Goal: Find contact information: Find contact information

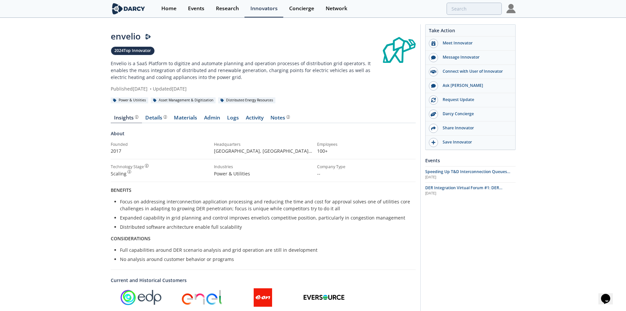
click at [397, 51] on link at bounding box center [399, 46] width 33 height 33
drag, startPoint x: 140, startPoint y: 35, endPoint x: 110, endPoint y: 37, distance: 30.3
click at [110, 37] on div "envelio 2024 Top Innovator Envelio is a SaaS Platform to digitize and automate …" at bounding box center [313, 234] width 626 height 433
copy div "envelio"
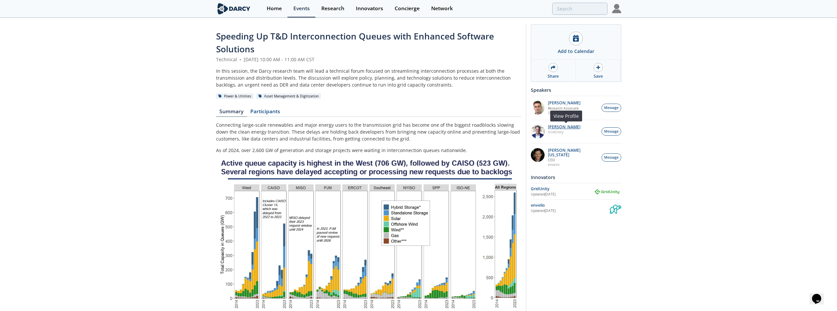
click at [567, 127] on p "Brian Fitzsimons" at bounding box center [564, 127] width 33 height 5
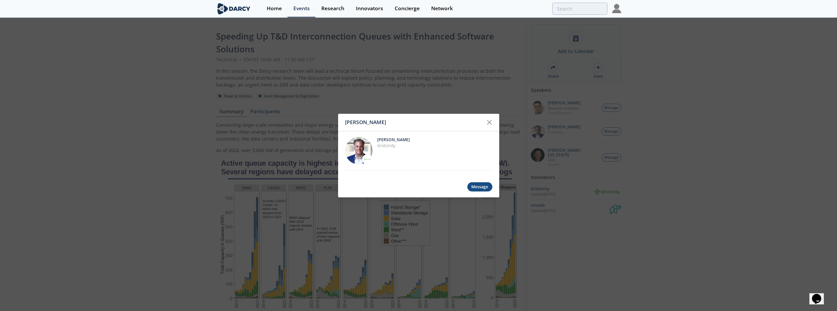
drag, startPoint x: 386, startPoint y: 145, endPoint x: 368, endPoint y: 155, distance: 20.3
click at [368, 155] on div at bounding box center [367, 159] width 11 height 11
click at [116, 98] on div "Brian Fitzsimons Brian Fitzsimons GridUnity Message" at bounding box center [418, 155] width 837 height 311
